Goal: Transaction & Acquisition: Purchase product/service

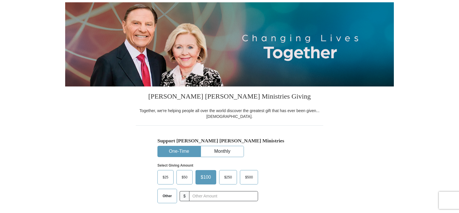
scroll to position [87, 0]
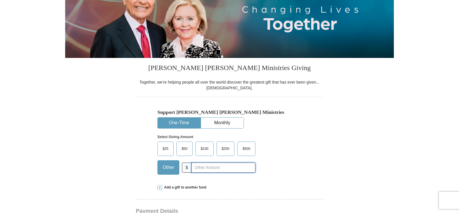
click at [212, 167] on input "text" at bounding box center [224, 168] width 64 height 10
type input "60"
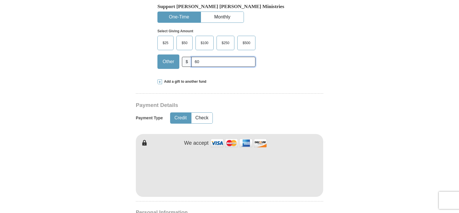
scroll to position [231, 0]
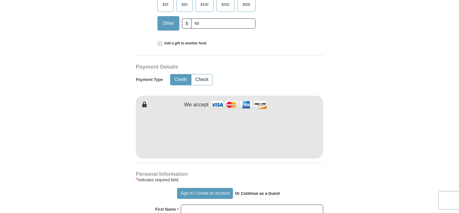
click at [173, 74] on div "Credit Check" at bounding box center [187, 79] width 35 height 15
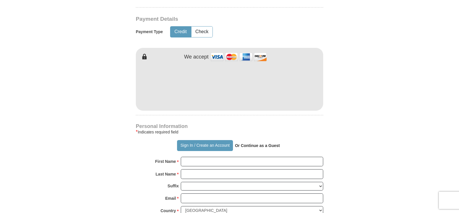
scroll to position [289, 0]
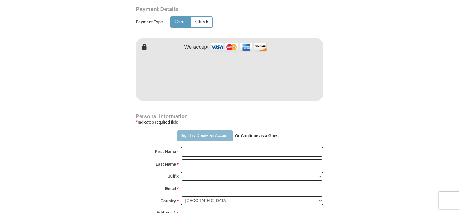
click at [196, 135] on button "Sign In / Create an Account" at bounding box center [205, 135] width 56 height 11
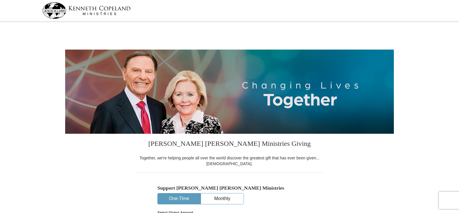
select select "[GEOGRAPHIC_DATA]"
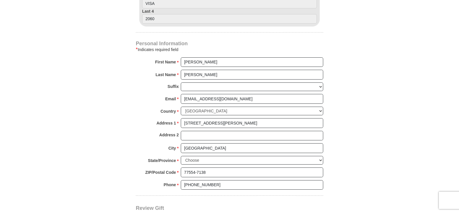
scroll to position [346, 0]
click at [216, 61] on input "[PERSON_NAME]" at bounding box center [252, 62] width 143 height 10
type input "[PERSON_NAME] & [PERSON_NAME]"
click at [220, 41] on h4 "Personal Information" at bounding box center [230, 43] width 188 height 5
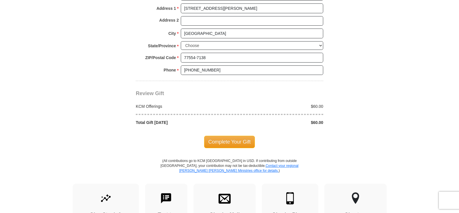
scroll to position [462, 0]
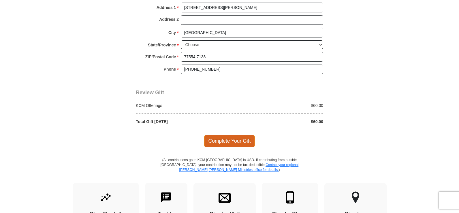
click at [228, 139] on span "Complete Your Gift" at bounding box center [229, 141] width 51 height 12
